Goal: Task Accomplishment & Management: Manage account settings

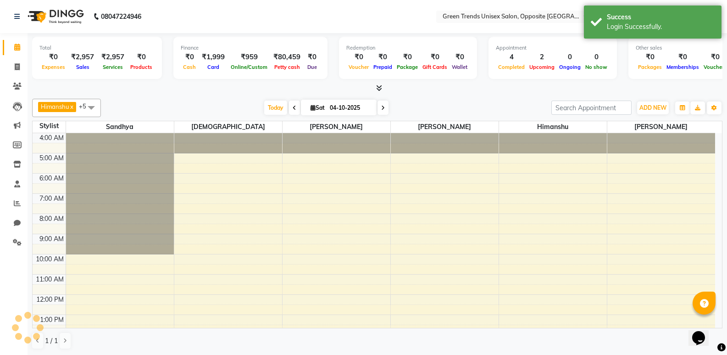
scroll to position [41, 0]
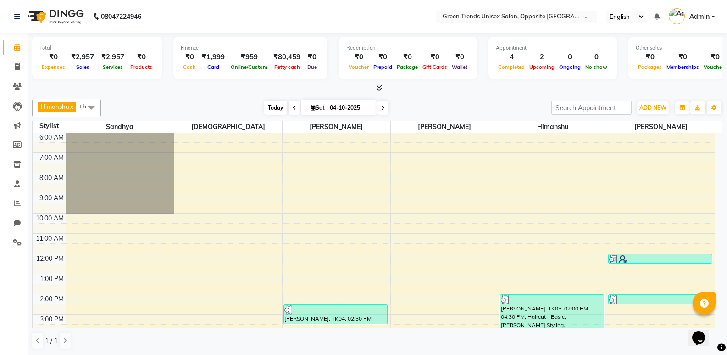
click at [270, 111] on span "Today" at bounding box center [275, 107] width 23 height 14
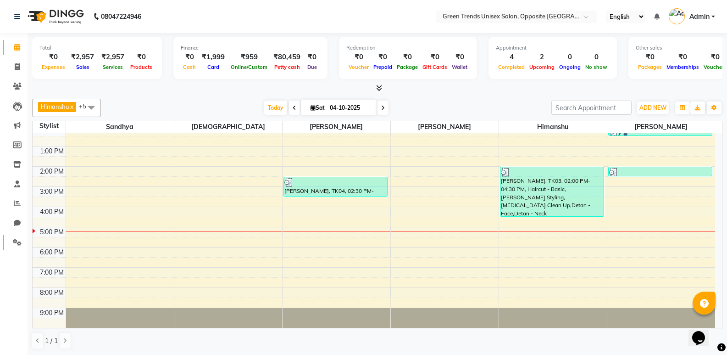
click at [14, 246] on span at bounding box center [17, 242] width 16 height 11
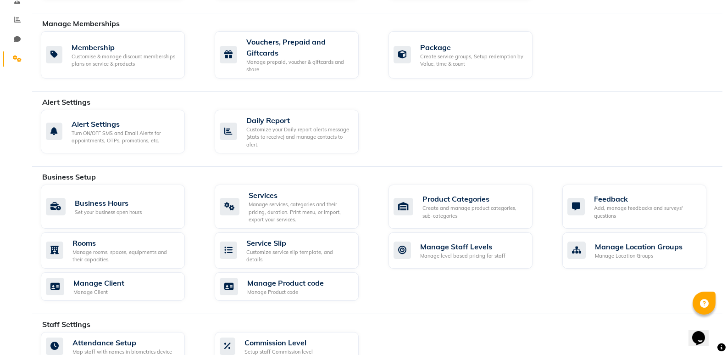
scroll to position [55, 0]
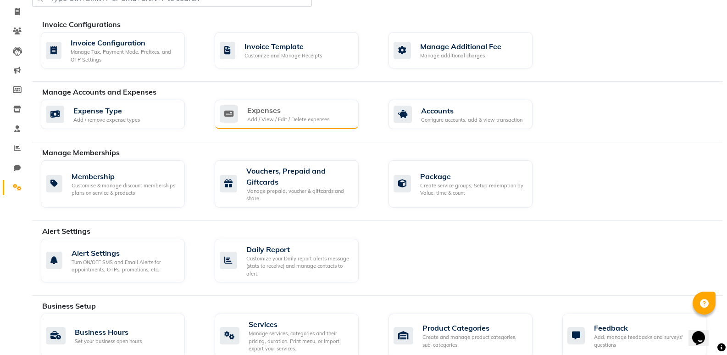
drag, startPoint x: 327, startPoint y: 112, endPoint x: 334, endPoint y: 108, distance: 7.6
click at [334, 108] on div "Expenses Add / View / Edit / Delete expenses" at bounding box center [286, 114] width 132 height 19
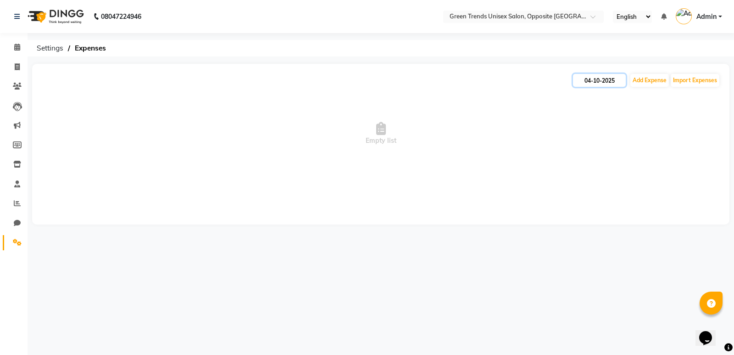
click at [606, 84] on input "04-10-2025" at bounding box center [599, 80] width 53 height 13
select select "10"
select select "2025"
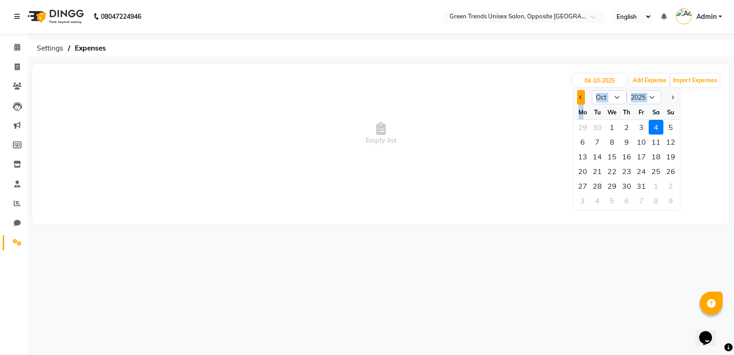
click at [582, 103] on ngb-datepicker "Jan Feb Mar Apr May Jun [DATE] Aug Sep Oct Nov [DATE] 2016 2017 2018 2019 2020 …" at bounding box center [626, 149] width 107 height 123
click at [582, 98] on span "Previous month" at bounding box center [582, 97] width 4 height 4
select select "9"
click at [614, 157] on div "17" at bounding box center [612, 156] width 15 height 15
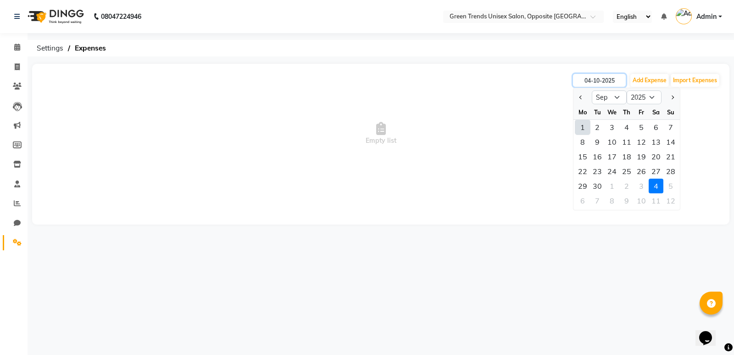
type input "17-09-2025"
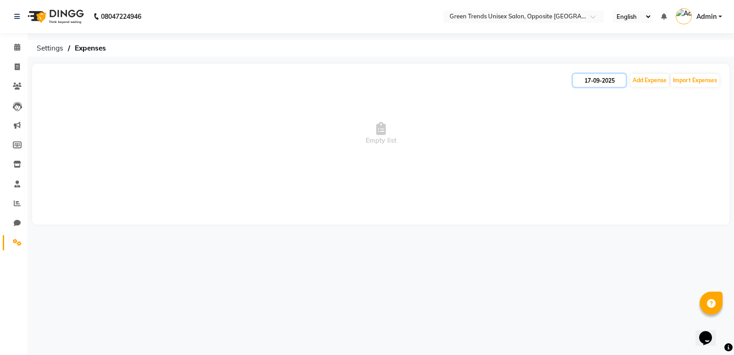
click at [602, 80] on input "17-09-2025" at bounding box center [599, 80] width 53 height 13
select select "9"
select select "2025"
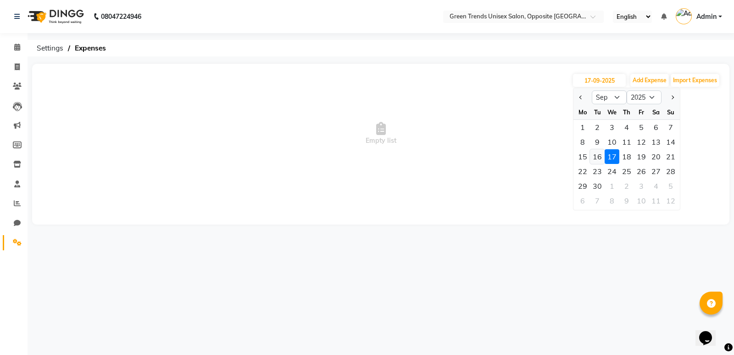
click at [596, 158] on div "16" at bounding box center [597, 156] width 15 height 15
type input "16-09-2025"
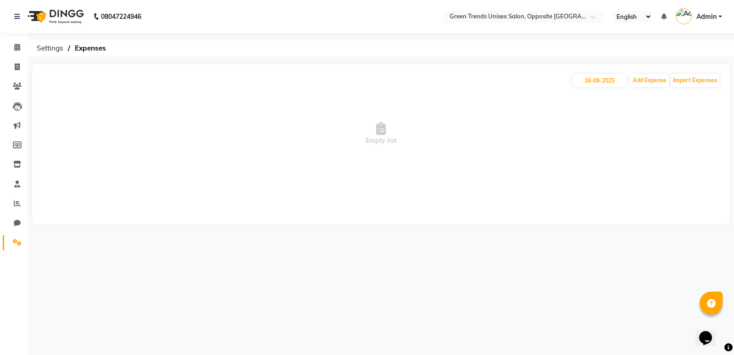
click at [606, 115] on span "Empty list" at bounding box center [380, 134] width 679 height 92
click at [612, 77] on input "16-09-2025" at bounding box center [599, 80] width 53 height 13
select select "9"
select select "2025"
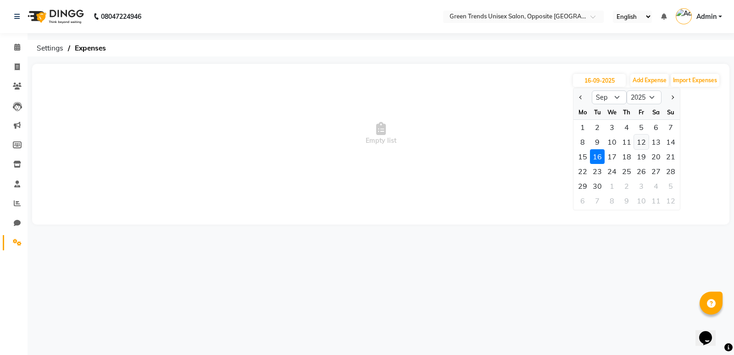
click at [635, 139] on div "12" at bounding box center [641, 141] width 15 height 15
type input "[DATE]"
click at [635, 139] on span "Empty list" at bounding box center [380, 134] width 679 height 92
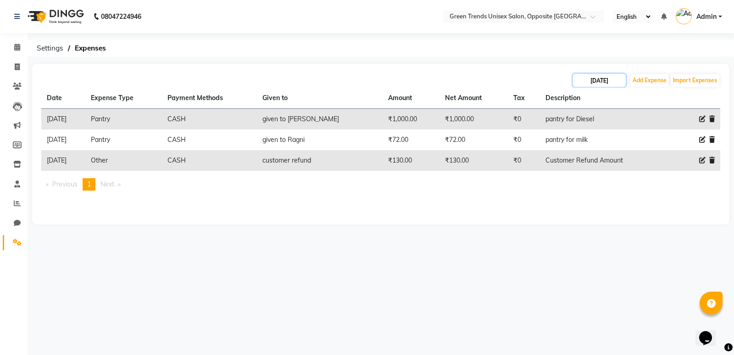
click at [586, 79] on input "[DATE]" at bounding box center [599, 80] width 53 height 13
select select "9"
select select "2025"
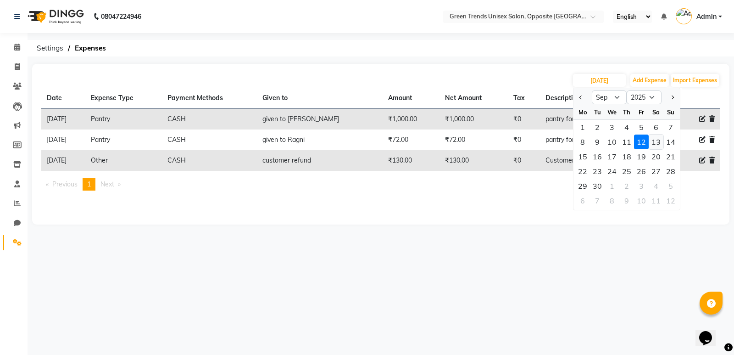
click at [657, 134] on div "13" at bounding box center [656, 141] width 15 height 15
type input "13-09-2025"
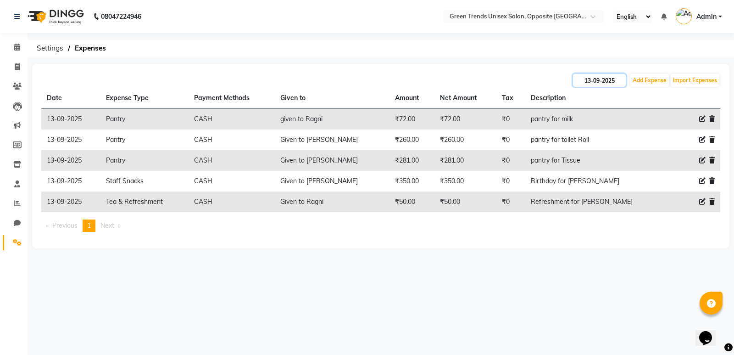
click at [609, 81] on input "13-09-2025" at bounding box center [599, 80] width 53 height 13
select select "9"
select select "2025"
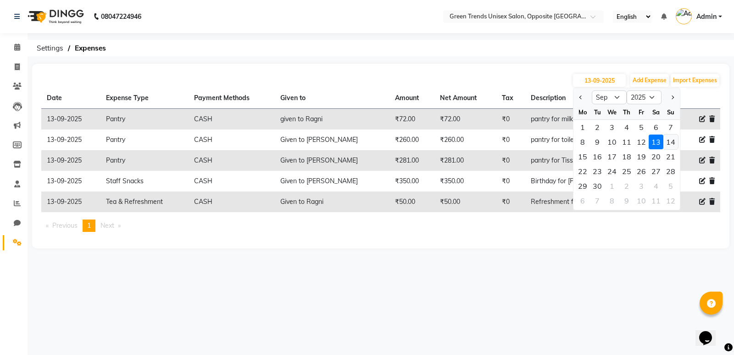
click at [675, 144] on div "14" at bounding box center [670, 141] width 15 height 15
type input "[DATE]"
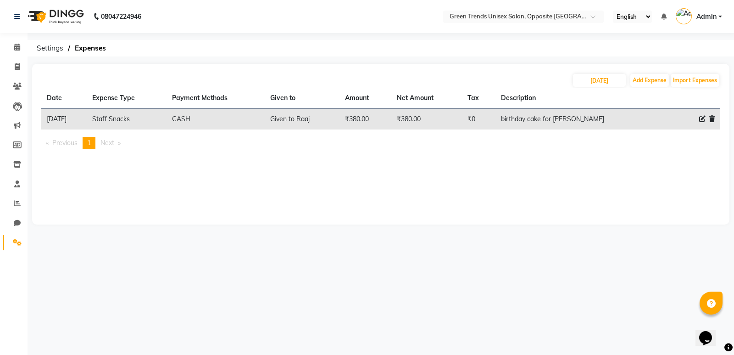
click at [609, 88] on th "Description" at bounding box center [580, 98] width 169 height 21
click at [611, 80] on input "[DATE]" at bounding box center [599, 80] width 53 height 13
select select "9"
select select "2025"
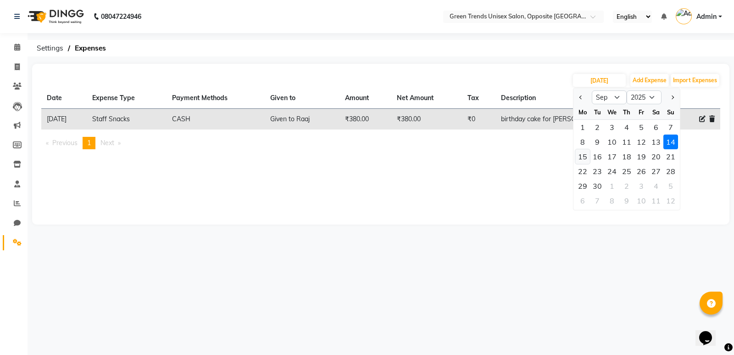
click at [579, 157] on div "15" at bounding box center [582, 156] width 15 height 15
type input "[DATE]"
click at [579, 157] on div "[DATE] Jan Feb Mar Apr May Jun [DATE] Aug Sep Oct Nov [DATE] 2016 2017 2018 201…" at bounding box center [380, 144] width 697 height 161
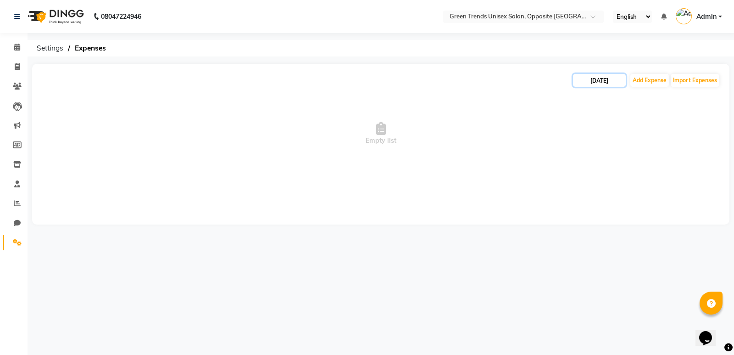
click at [606, 78] on input "[DATE]" at bounding box center [599, 80] width 53 height 13
select select "9"
select select "2025"
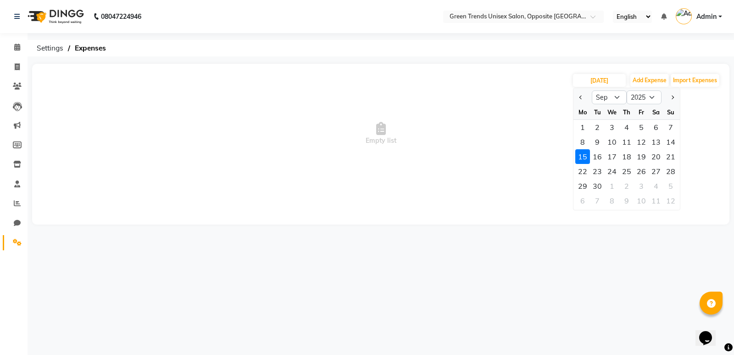
click at [668, 142] on div "14" at bounding box center [670, 141] width 15 height 15
type input "[DATE]"
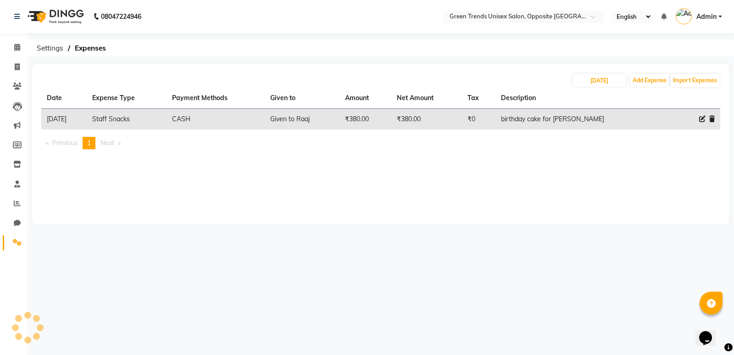
click at [549, 134] on div "Date Expense Type Payment Methods Given to Amount Net Amount Tax Description [D…" at bounding box center [380, 122] width 679 height 69
click at [311, 179] on div "[DATE] Add Expense Import Expenses Date Expense Type Payment Methods Given to A…" at bounding box center [380, 144] width 697 height 161
click at [607, 81] on input "[DATE]" at bounding box center [599, 80] width 53 height 13
select select "9"
select select "2025"
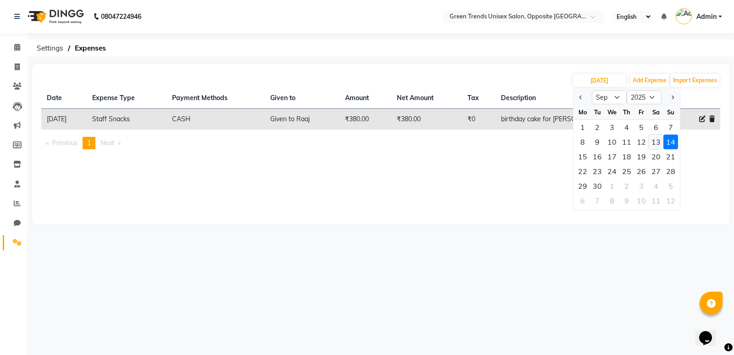
click at [654, 142] on div "13" at bounding box center [656, 141] width 15 height 15
type input "13-09-2025"
click at [654, 142] on ul "Previous page 1 / 1 You're on page 1 Next page" at bounding box center [380, 143] width 679 height 12
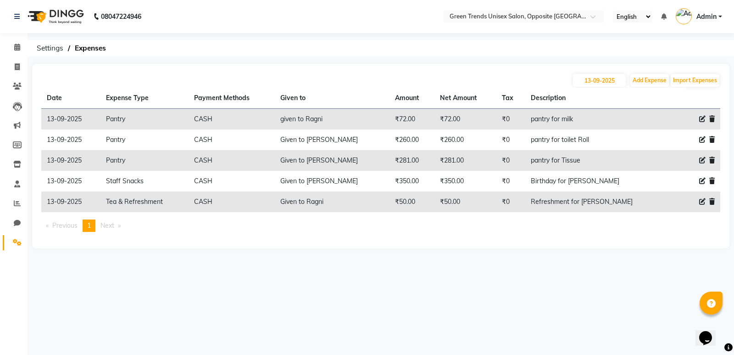
click at [646, 89] on th "Description" at bounding box center [598, 98] width 146 height 21
click at [646, 76] on button "Add Expense" at bounding box center [649, 80] width 39 height 13
select select "1"
select select "4132"
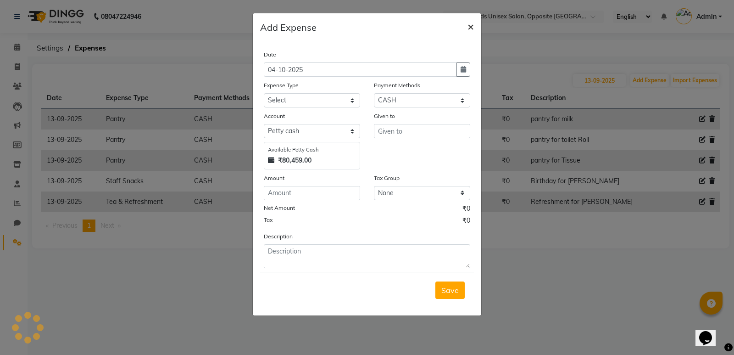
click at [470, 25] on span "×" at bounding box center [471, 26] width 6 height 14
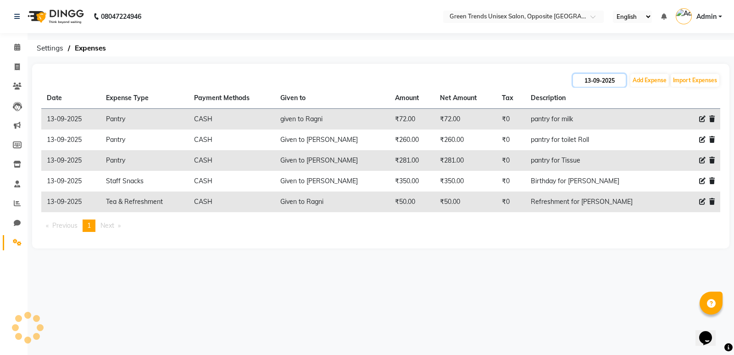
click at [589, 77] on input "13-09-2025" at bounding box center [599, 80] width 53 height 13
select select "9"
select select "2025"
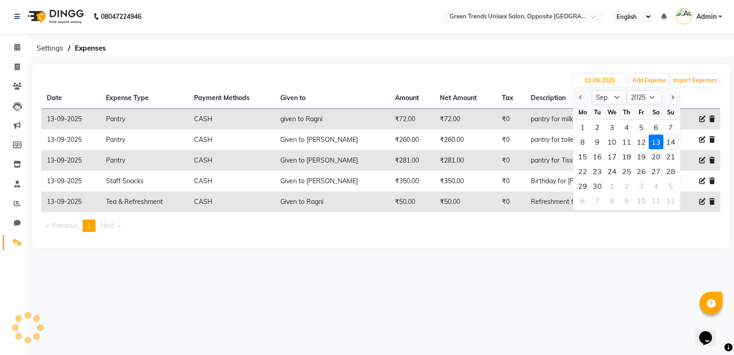
click at [670, 145] on div "14" at bounding box center [670, 141] width 15 height 15
type input "[DATE]"
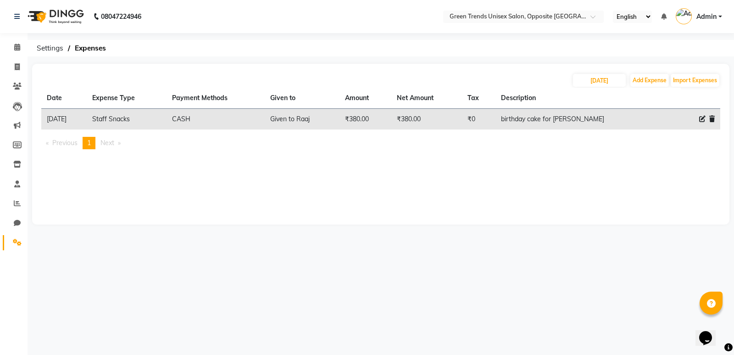
click at [700, 120] on icon at bounding box center [702, 119] width 6 height 6
click at [700, 119] on icon at bounding box center [702, 119] width 6 height 6
select select "9889"
select select "1"
select select "4132"
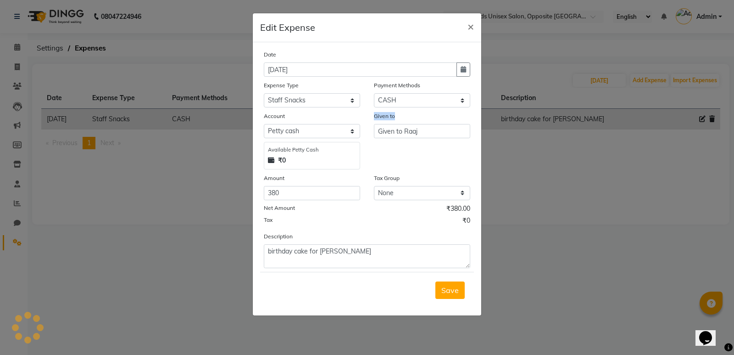
click at [700, 119] on ngb-modal-window "Edit Expense × Date [DATE] Expense Type Select Advance Salary ADVANCE SETTLEMEN…" at bounding box center [367, 177] width 734 height 355
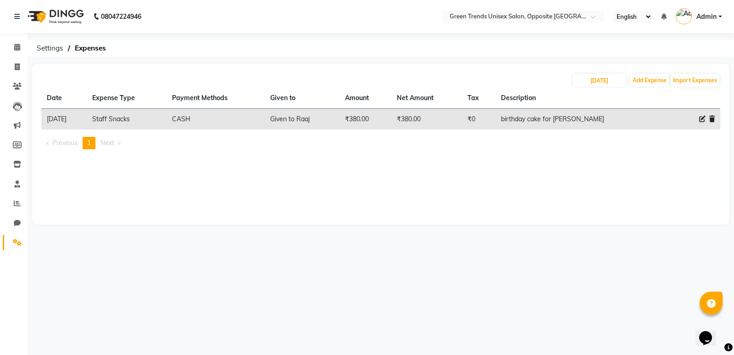
click at [703, 118] on icon at bounding box center [702, 119] width 6 height 6
select select "9889"
select select "1"
select select "4132"
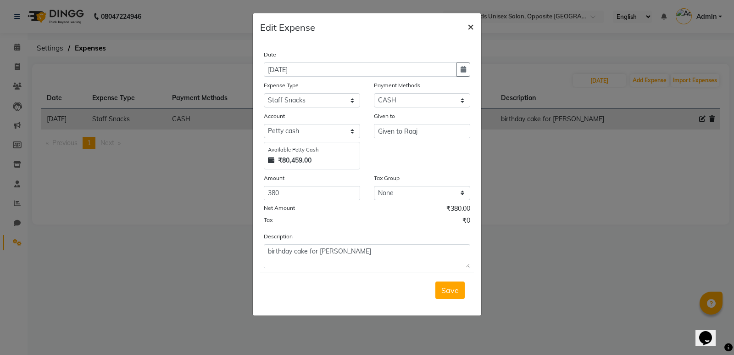
click at [477, 26] on button "×" at bounding box center [470, 26] width 21 height 26
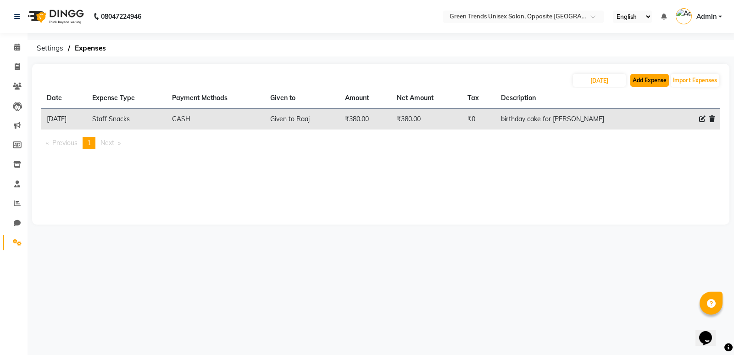
click at [640, 76] on button "Add Expense" at bounding box center [649, 80] width 39 height 13
select select "1"
select select "4132"
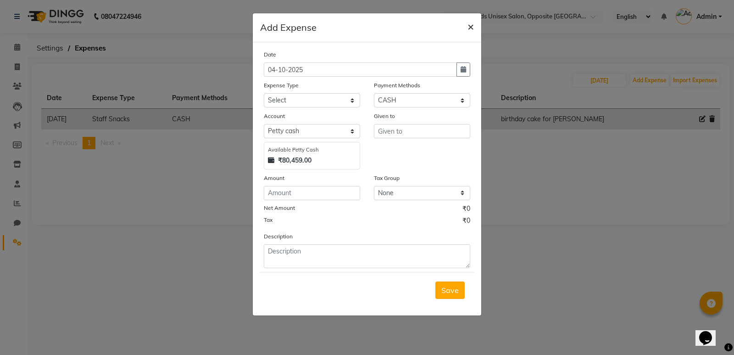
click at [465, 27] on button "×" at bounding box center [470, 26] width 21 height 26
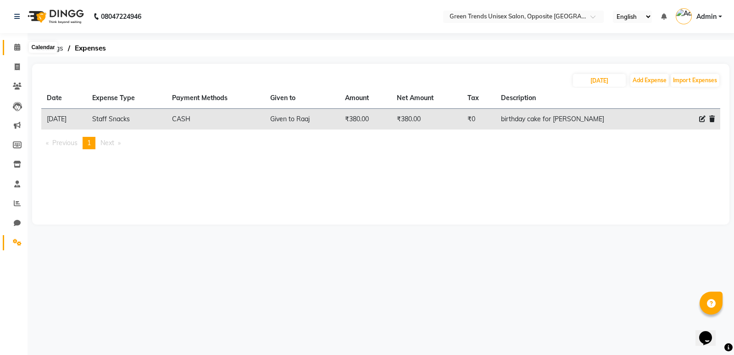
drag, startPoint x: 15, startPoint y: 49, endPoint x: 19, endPoint y: 40, distance: 9.6
click at [16, 48] on icon at bounding box center [17, 47] width 6 height 7
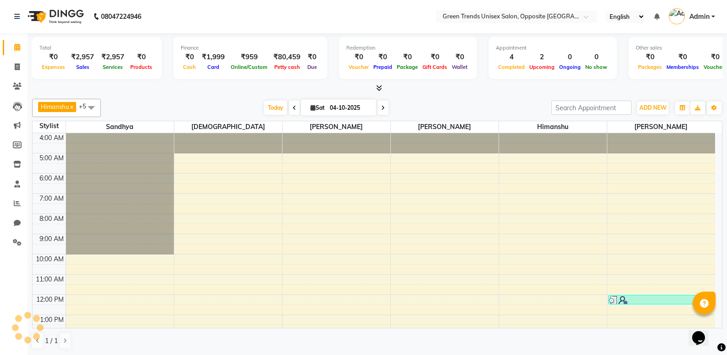
scroll to position [41, 0]
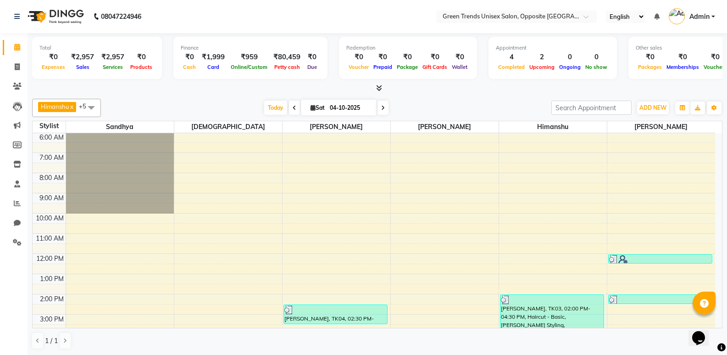
click at [268, 98] on div "[PERSON_NAME] x [PERSON_NAME] x [PERSON_NAME] x [PERSON_NAME] x +5 Select All […" at bounding box center [377, 224] width 691 height 258
click at [268, 103] on span "Today" at bounding box center [275, 107] width 23 height 14
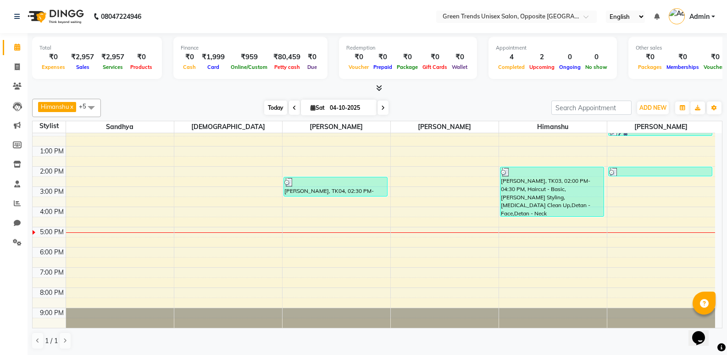
click at [264, 108] on span "Today" at bounding box center [275, 107] width 23 height 14
click at [273, 104] on span "Today" at bounding box center [275, 107] width 23 height 14
click at [274, 104] on span "Today" at bounding box center [275, 107] width 23 height 14
click at [124, 234] on div "4:00 AM 5:00 AM 6:00 AM 7:00 AM 8:00 AM 9:00 AM 10:00 AM 11:00 AM 12:00 PM 1:00…" at bounding box center [374, 146] width 683 height 363
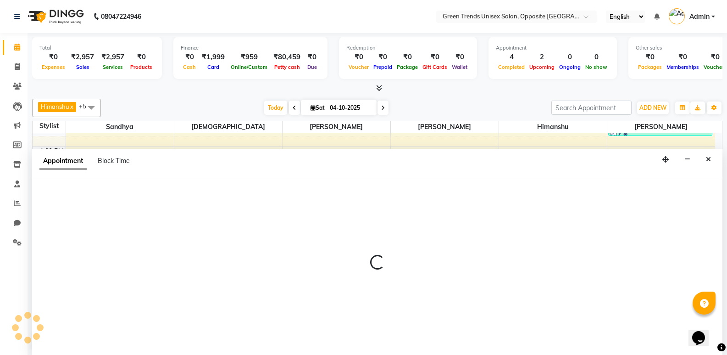
scroll to position [0, 0]
select select "35063"
select select "1020"
select select "tentative"
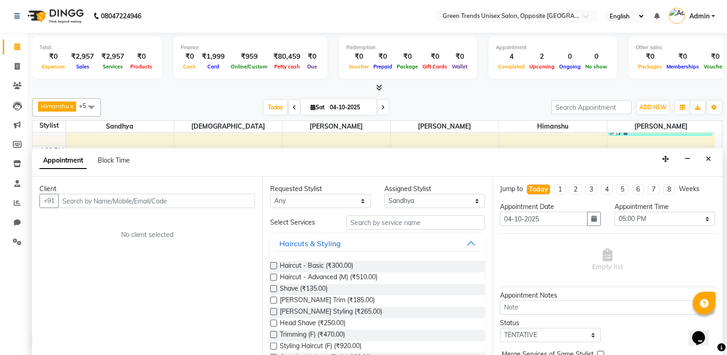
click at [117, 206] on input "text" at bounding box center [156, 201] width 197 height 14
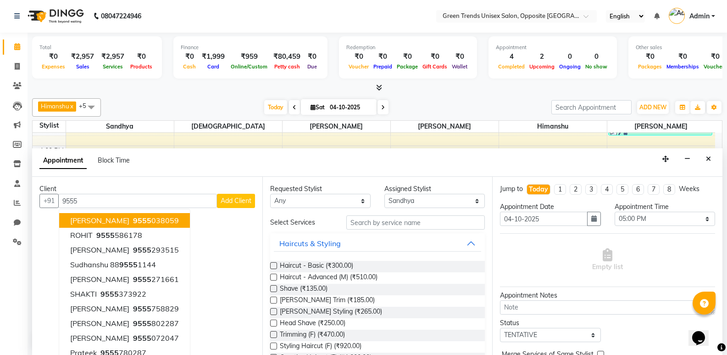
type input "95550"
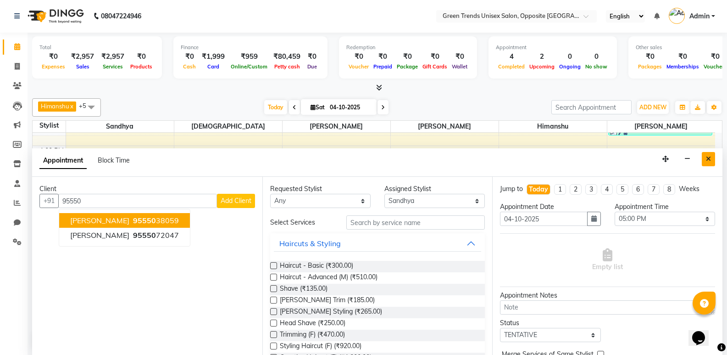
click at [713, 158] on button "Close" at bounding box center [708, 159] width 13 height 14
click at [713, 158] on div "4:00 AM 5:00 AM 6:00 AM 7:00 AM 8:00 AM 9:00 AM 10:00 AM 11:00 AM 12:00 PM 1:00…" at bounding box center [374, 145] width 683 height 363
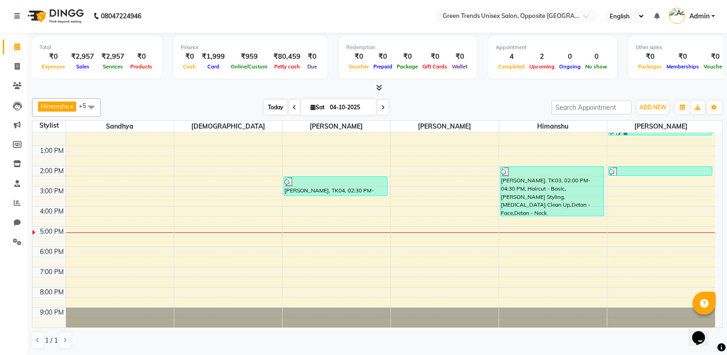
click at [272, 101] on span "Today" at bounding box center [275, 107] width 23 height 14
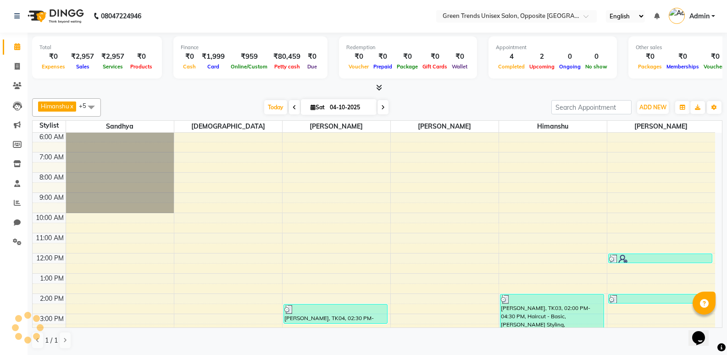
scroll to position [168, 0]
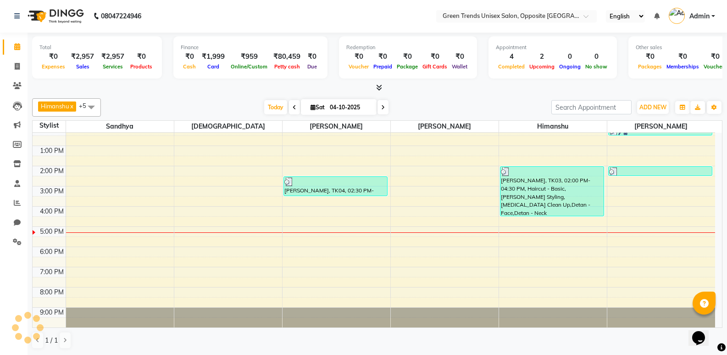
click at [262, 95] on div "[PERSON_NAME] x [PERSON_NAME] x [PERSON_NAME] x [PERSON_NAME] x +5 Select All […" at bounding box center [377, 224] width 691 height 258
click at [268, 109] on span "Today" at bounding box center [275, 107] width 23 height 14
click at [253, 101] on div "[DATE] [DATE]" at bounding box center [326, 107] width 441 height 14
click at [712, 17] on link "Admin" at bounding box center [692, 16] width 46 height 15
click at [704, 21] on link "Admin" at bounding box center [692, 16] width 46 height 15
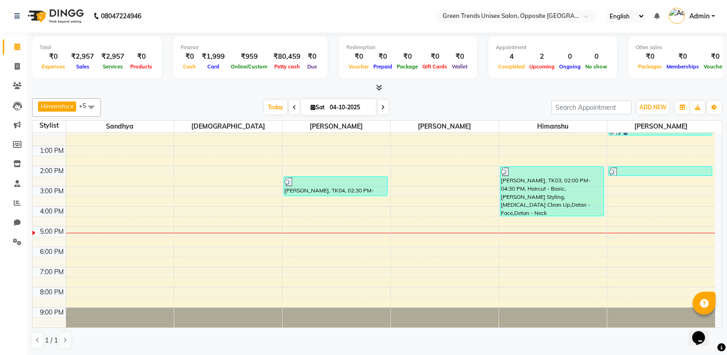
click at [702, 15] on span "Admin" at bounding box center [700, 16] width 20 height 10
click at [675, 67] on link "Sign out" at bounding box center [668, 65] width 84 height 14
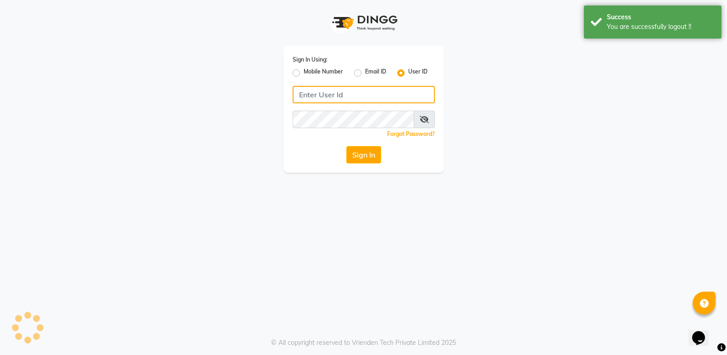
type input "[PERSON_NAME]@123"
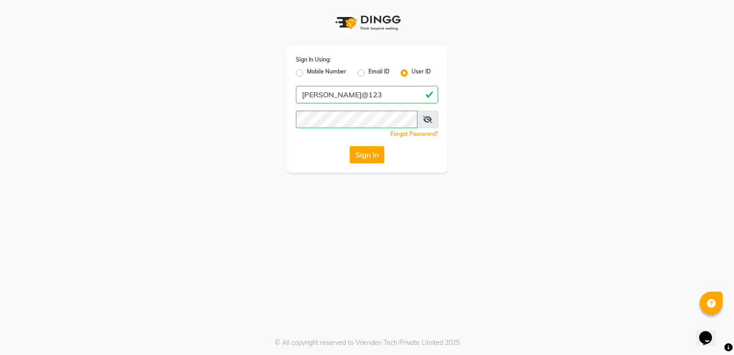
click at [307, 72] on label "Mobile Number" at bounding box center [326, 72] width 39 height 11
click at [307, 72] on input "Mobile Number" at bounding box center [310, 70] width 6 height 6
radio input "true"
radio input "false"
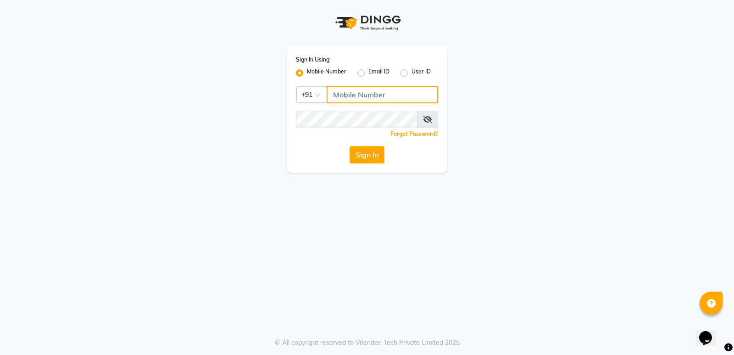
click at [379, 103] on input "Username" at bounding box center [382, 94] width 111 height 17
type input "8303933398"
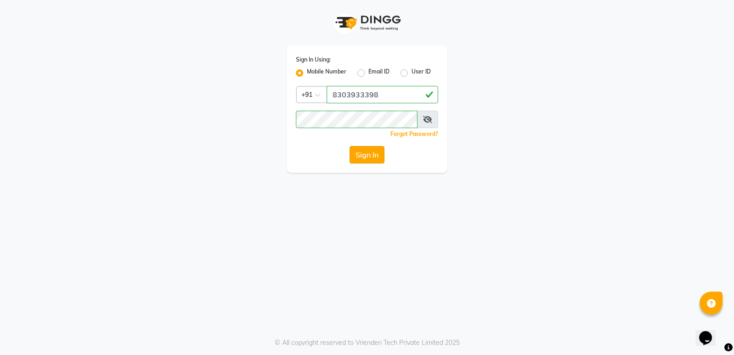
click at [364, 161] on button "Sign In" at bounding box center [367, 154] width 35 height 17
